Goal: Information Seeking & Learning: Learn about a topic

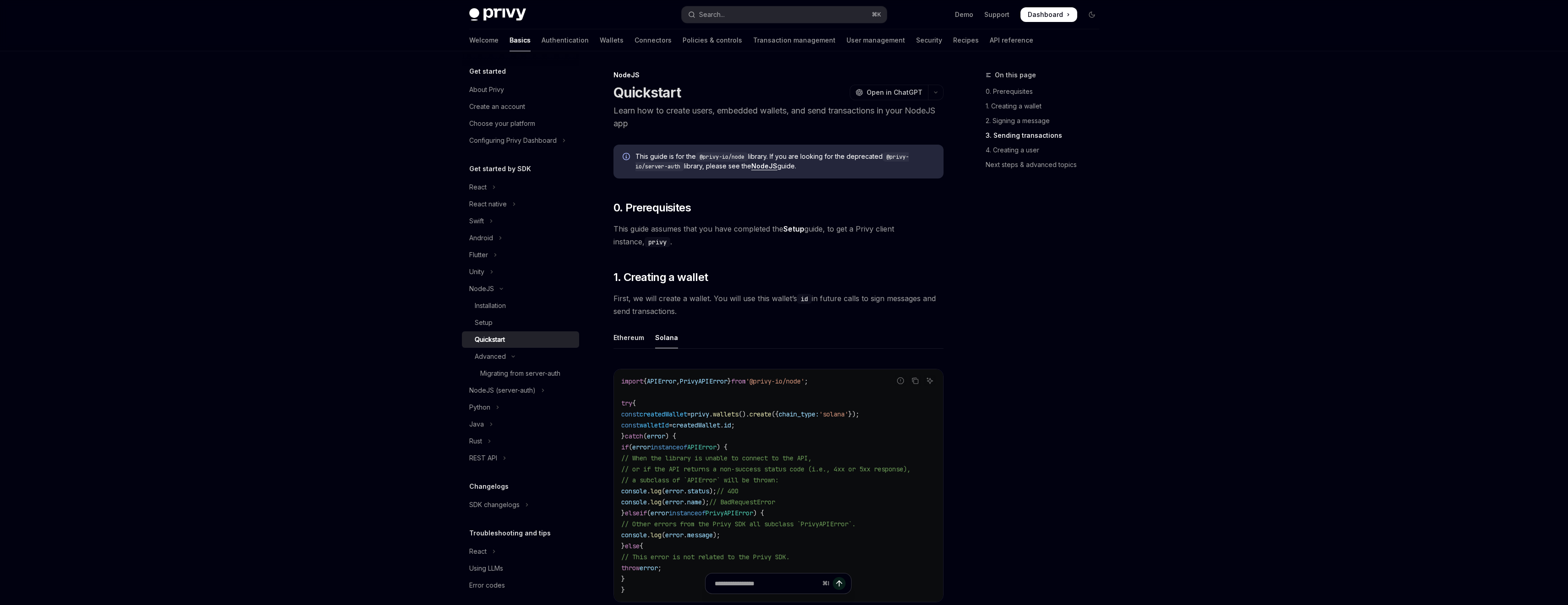
scroll to position [1178, 0]
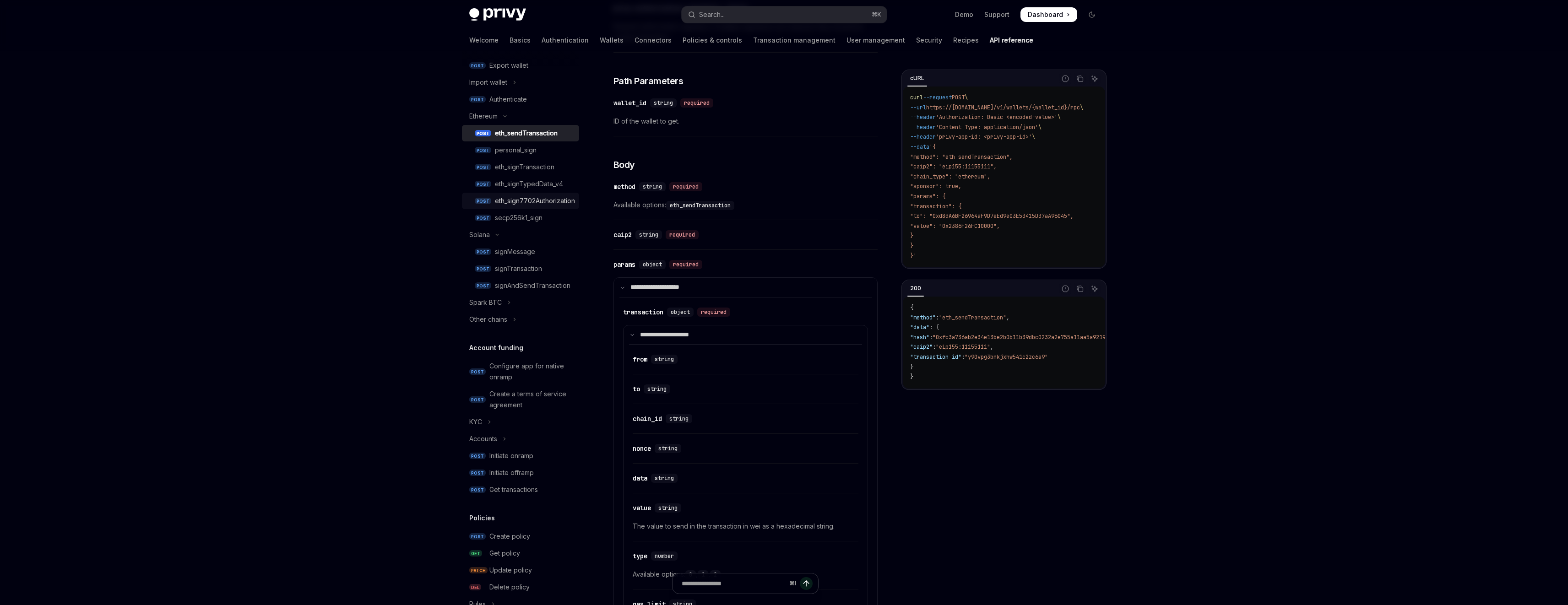
scroll to position [51, 0]
